Goal: Transaction & Acquisition: Purchase product/service

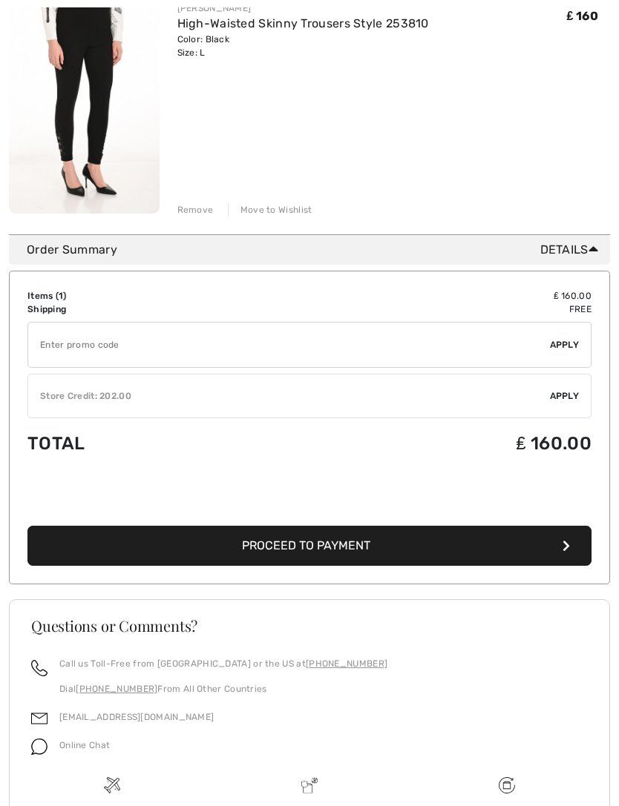
scroll to position [231, 0]
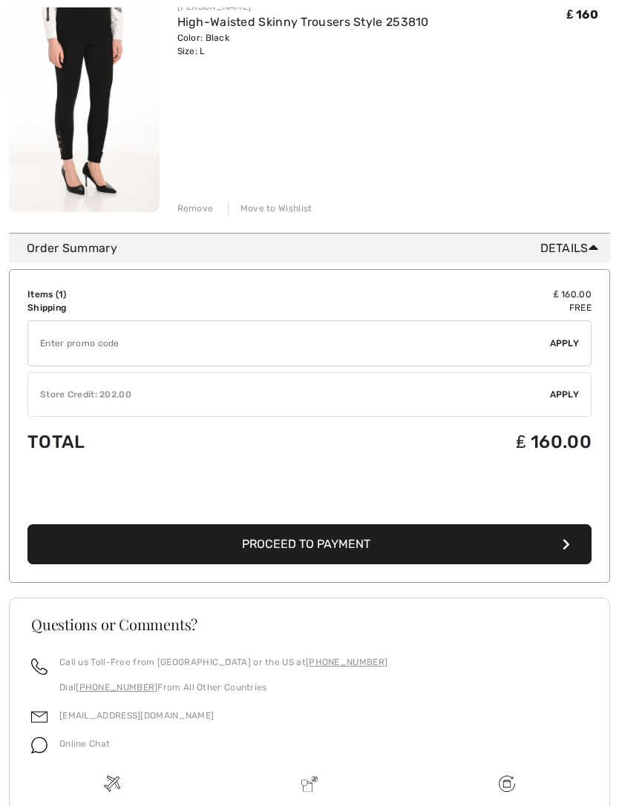
click at [567, 403] on div "✔ Store Credit: 202.00 Apply Remove" at bounding box center [309, 395] width 564 height 45
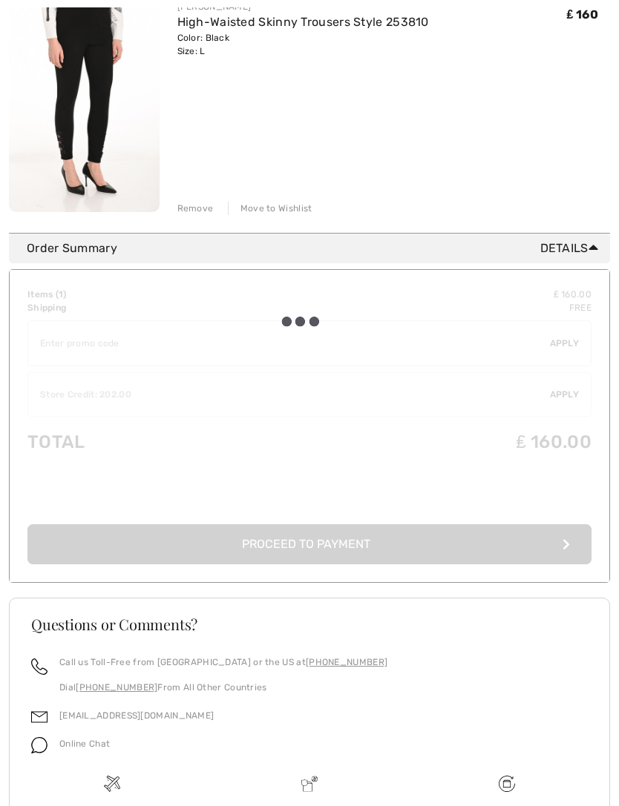
scroll to position [232, 0]
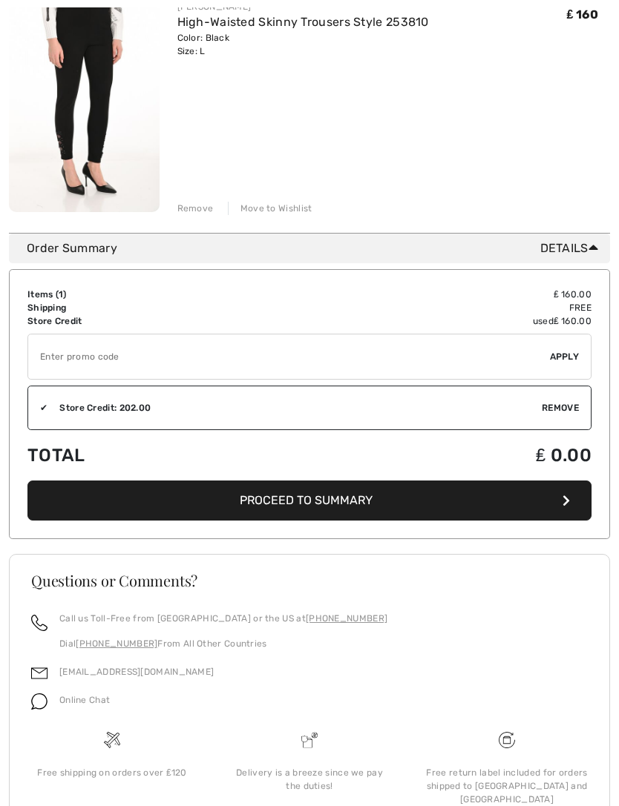
click at [377, 498] on button "Proceed to Summary" at bounding box center [309, 501] width 564 height 40
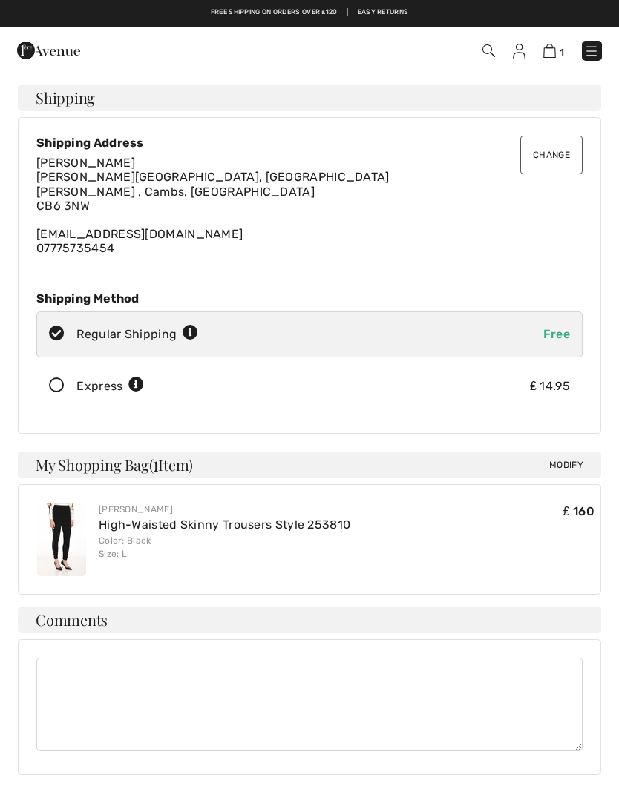
click at [69, 389] on icon at bounding box center [56, 386] width 39 height 16
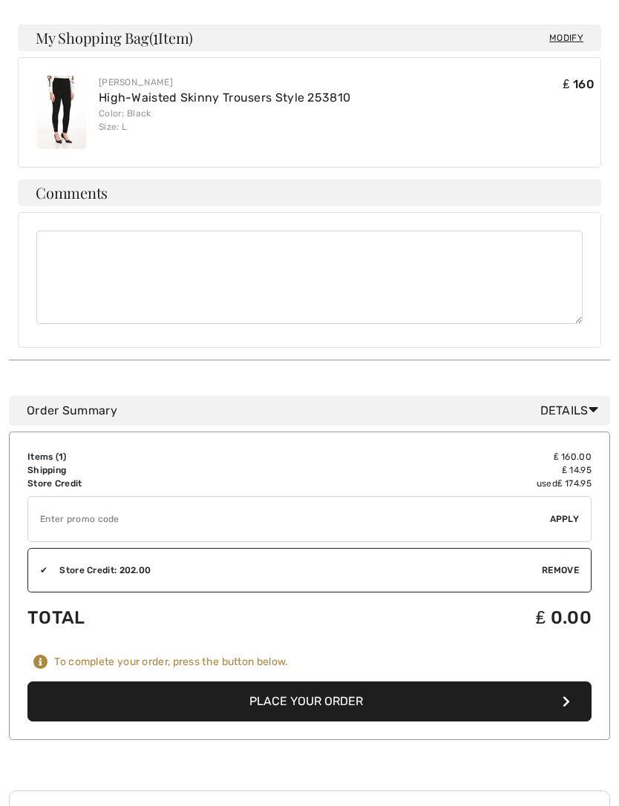
scroll to position [430, 0]
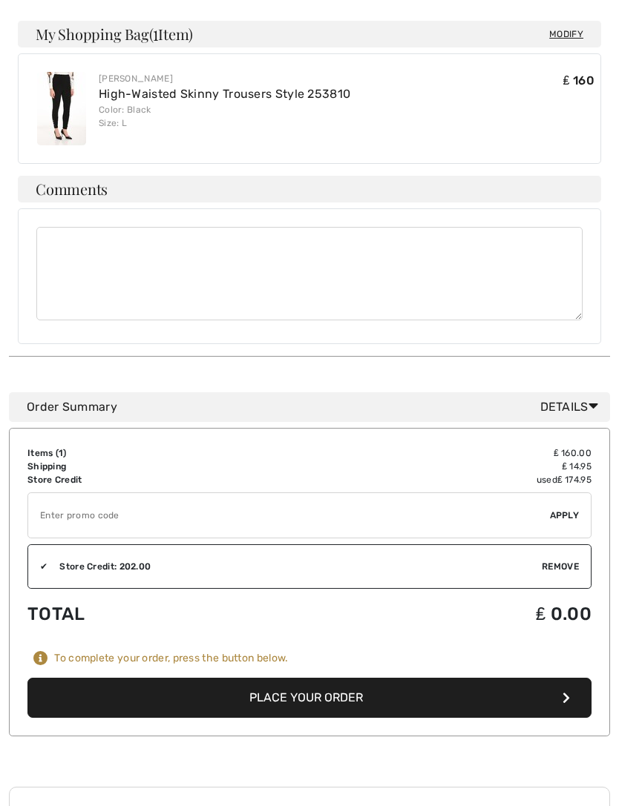
click at [274, 570] on div "Store Credit: 202.00" at bounding box center [294, 567] width 494 height 13
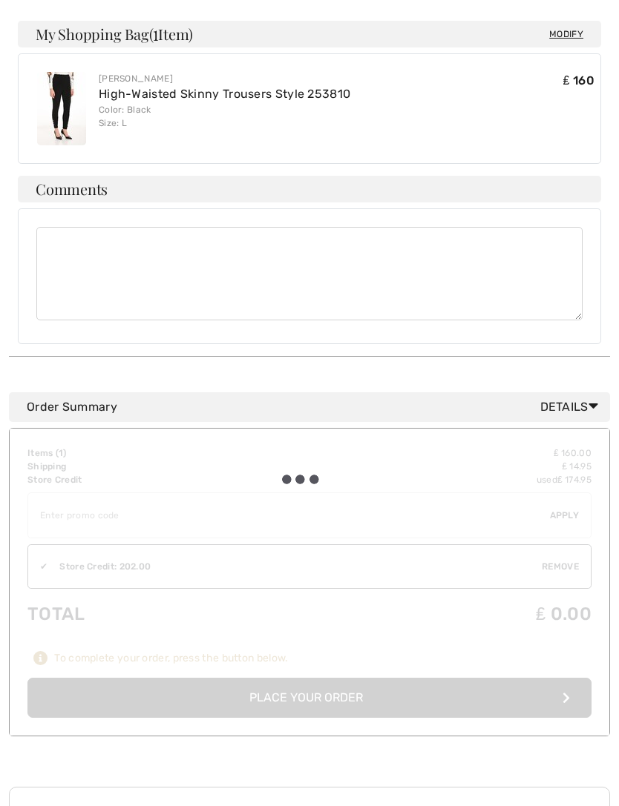
scroll to position [431, 0]
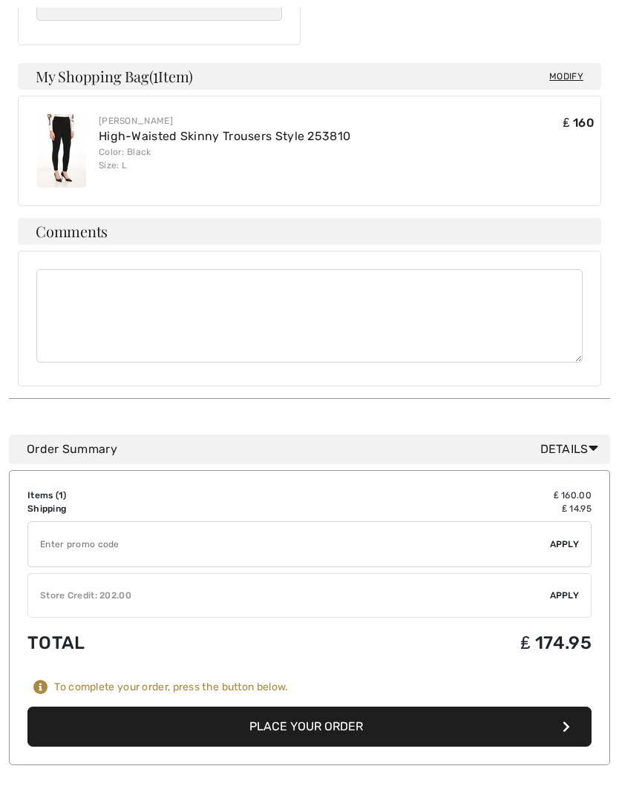
click at [271, 576] on div "✔ Store Credit: 202.00 Apply Remove" at bounding box center [309, 595] width 564 height 45
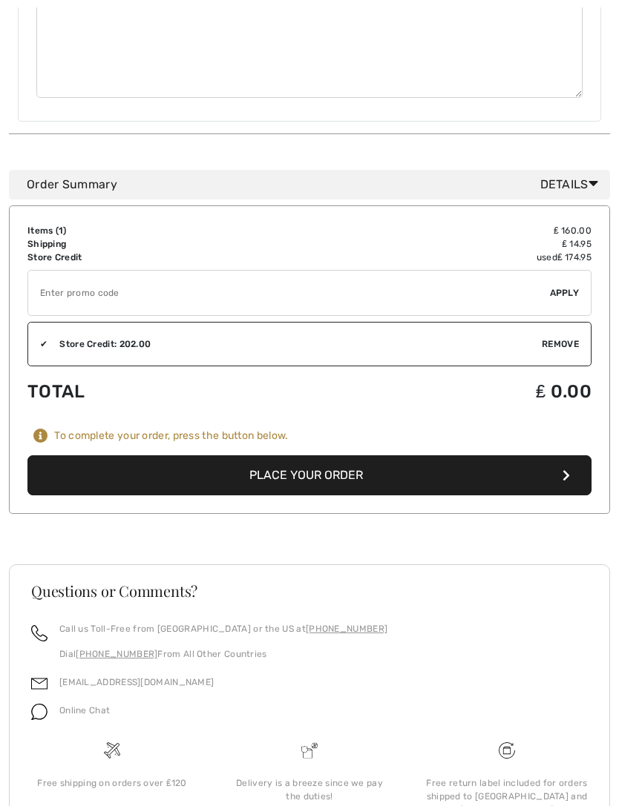
click at [299, 484] on button "Place Your Order" at bounding box center [309, 476] width 564 height 40
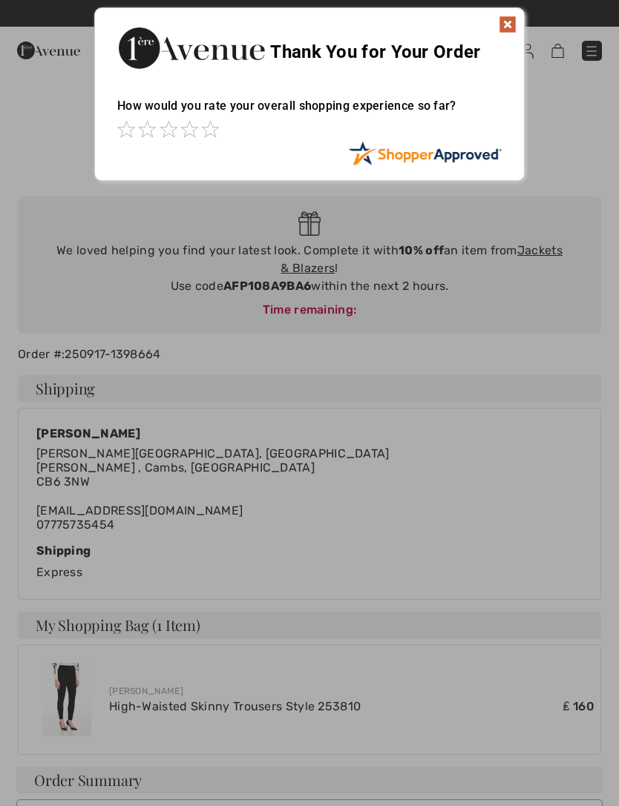
click at [515, 27] on img at bounding box center [507, 25] width 18 height 18
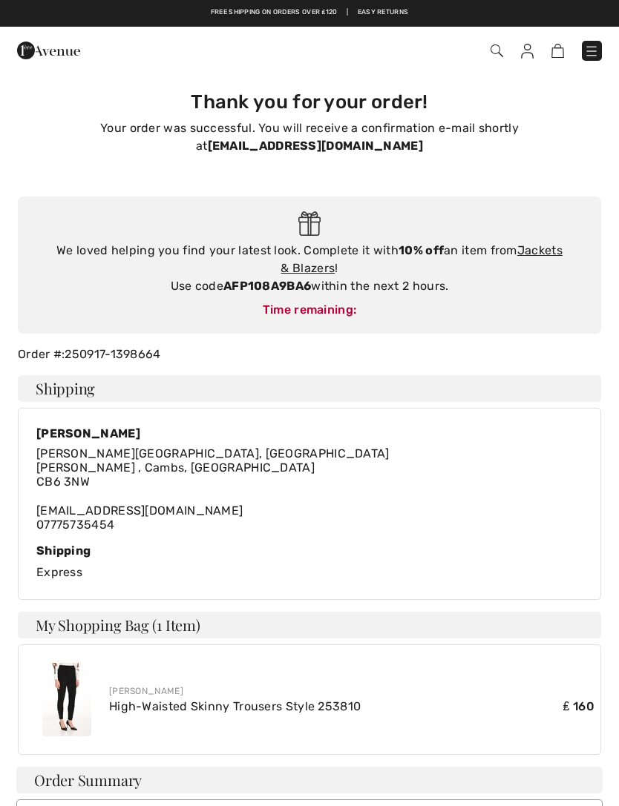
click at [550, 540] on div "[PERSON_NAME] [PERSON_NAME][STREET_ADDRESS][PERSON_NAME] [EMAIL_ADDRESS][DOMAIN…" at bounding box center [309, 504] width 583 height 193
click at [538, 539] on div "[PERSON_NAME] [PERSON_NAME][STREET_ADDRESS][PERSON_NAME] [EMAIL_ADDRESS][DOMAIN…" at bounding box center [309, 504] width 583 height 193
click at [58, 464] on span "[PERSON_NAME][STREET_ADDRESS][PERSON_NAME]" at bounding box center [212, 468] width 353 height 42
click at [58, 461] on span "[PERSON_NAME][STREET_ADDRESS][PERSON_NAME]" at bounding box center [212, 468] width 353 height 42
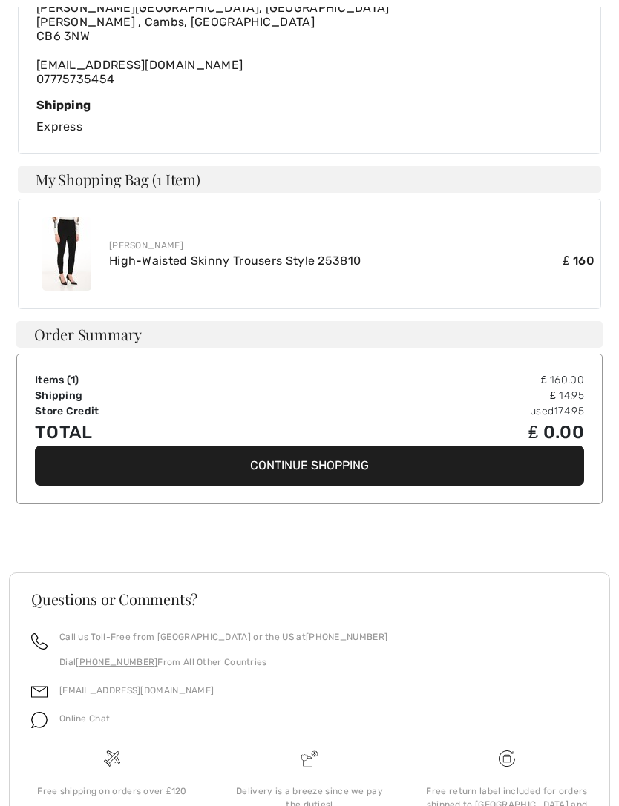
scroll to position [446, 0]
click at [113, 694] on link "[EMAIL_ADDRESS][DOMAIN_NAME]" at bounding box center [136, 690] width 154 height 10
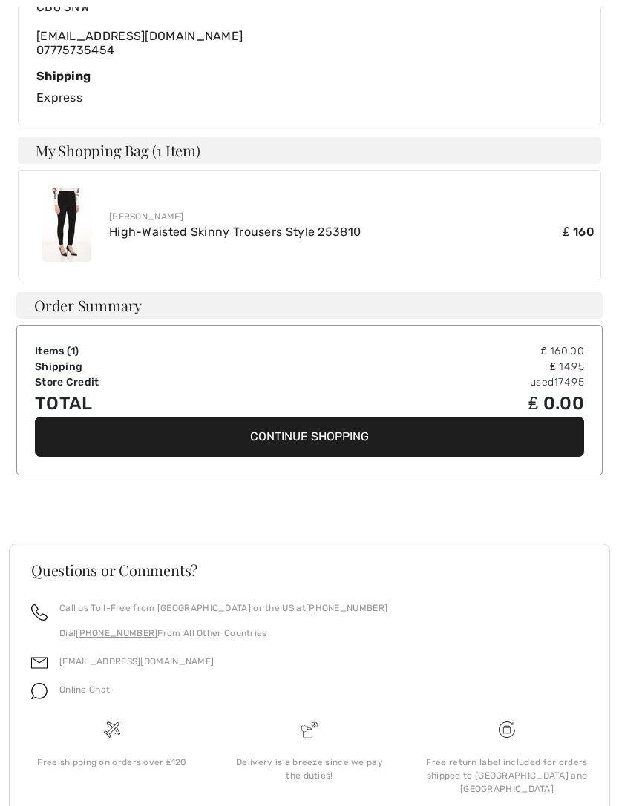
scroll to position [476, 0]
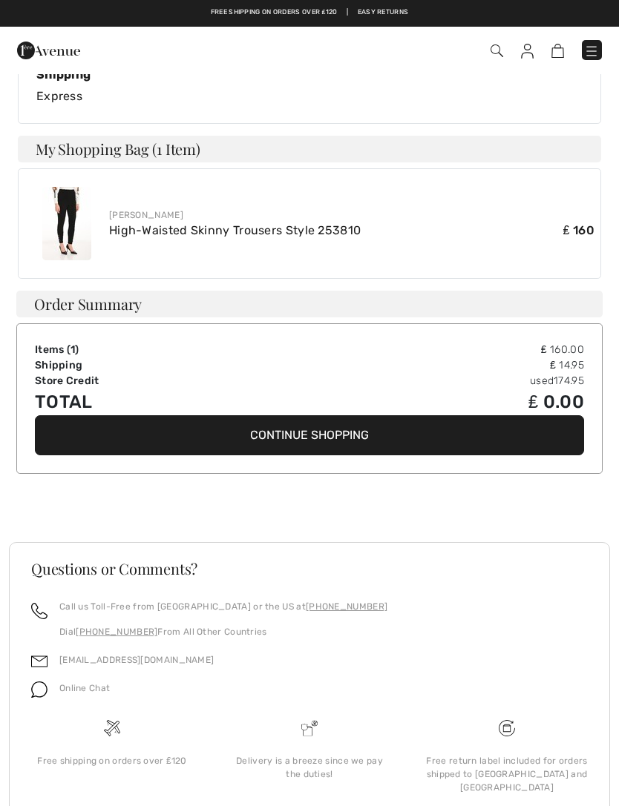
click at [33, 696] on img at bounding box center [39, 690] width 16 height 16
click at [68, 692] on p "Online Chat" at bounding box center [84, 688] width 50 height 13
click at [43, 695] on img at bounding box center [39, 690] width 16 height 16
click at [65, 698] on div "Online Chat" at bounding box center [78, 693] width 62 height 28
click at [34, 694] on img at bounding box center [39, 690] width 16 height 16
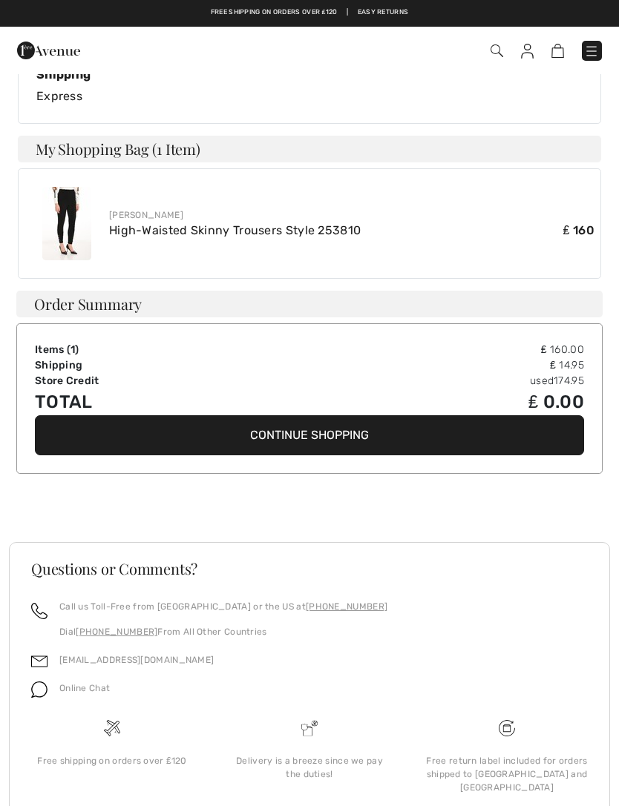
click at [32, 695] on img at bounding box center [39, 690] width 16 height 16
click at [58, 693] on div "Online Chat" at bounding box center [78, 693] width 62 height 28
click at [101, 698] on div "Online Chat" at bounding box center [78, 693] width 62 height 28
click at [105, 692] on p "Online Chat" at bounding box center [84, 688] width 50 height 13
click at [37, 694] on img at bounding box center [39, 690] width 16 height 16
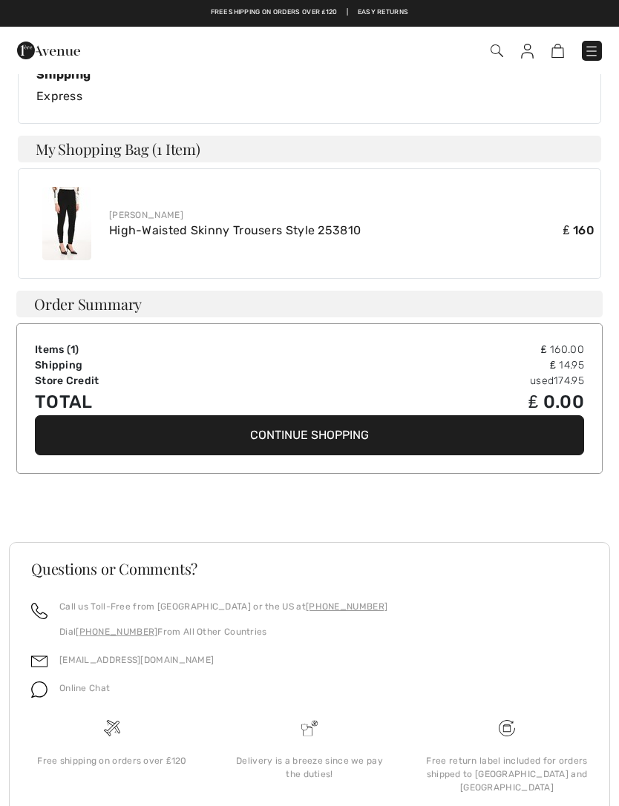
click at [44, 666] on img at bounding box center [39, 662] width 16 height 16
click at [82, 663] on link "[EMAIL_ADDRESS][DOMAIN_NAME]" at bounding box center [136, 660] width 154 height 10
